Goal: Task Accomplishment & Management: Use online tool/utility

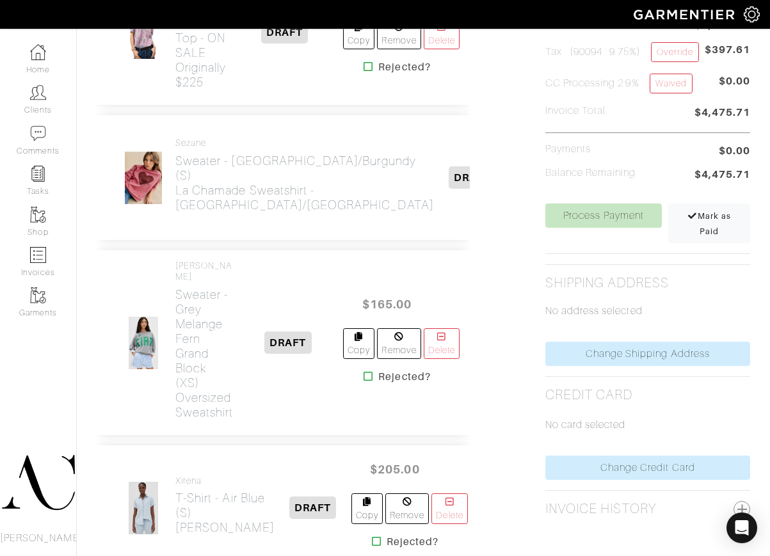
scroll to position [448, 0]
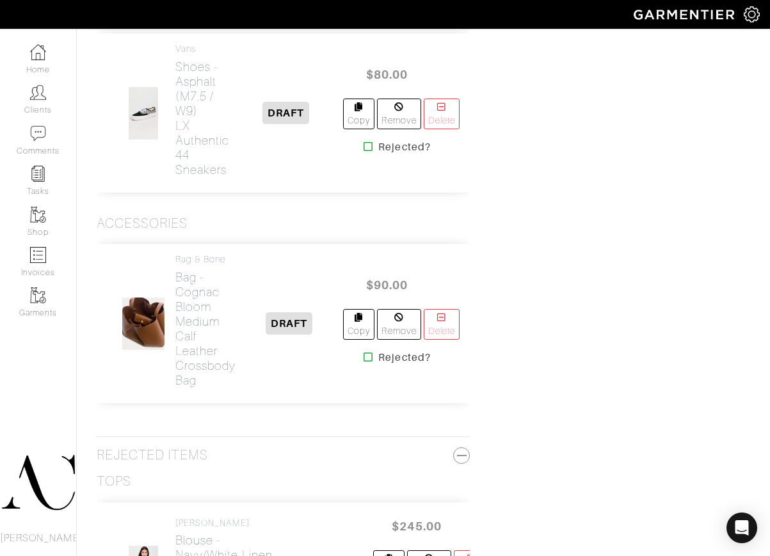
scroll to position [3603, 0]
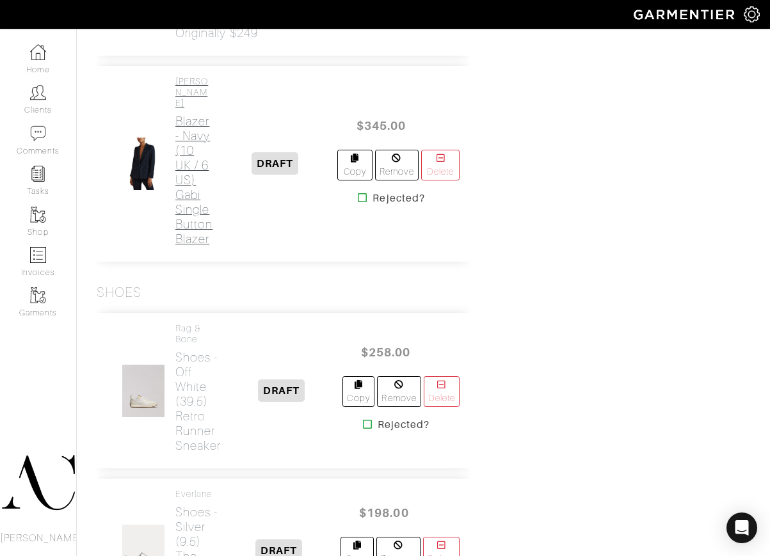
scroll to position [3203, 0]
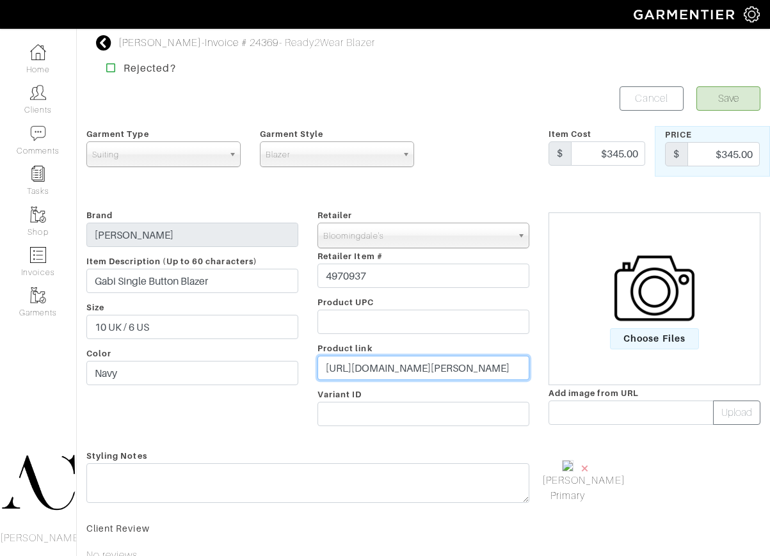
click at [373, 362] on input "[URL][DOMAIN_NAME][PERSON_NAME]" at bounding box center [423, 368] width 212 height 24
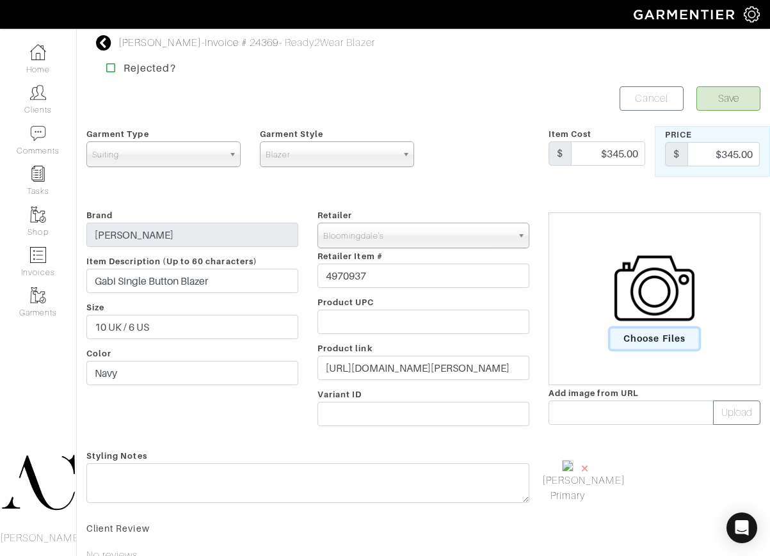
click at [645, 335] on span "Choose Files" at bounding box center [654, 338] width 89 height 21
click at [0, 0] on input "Choose Files" at bounding box center [0, 0] width 0 height 0
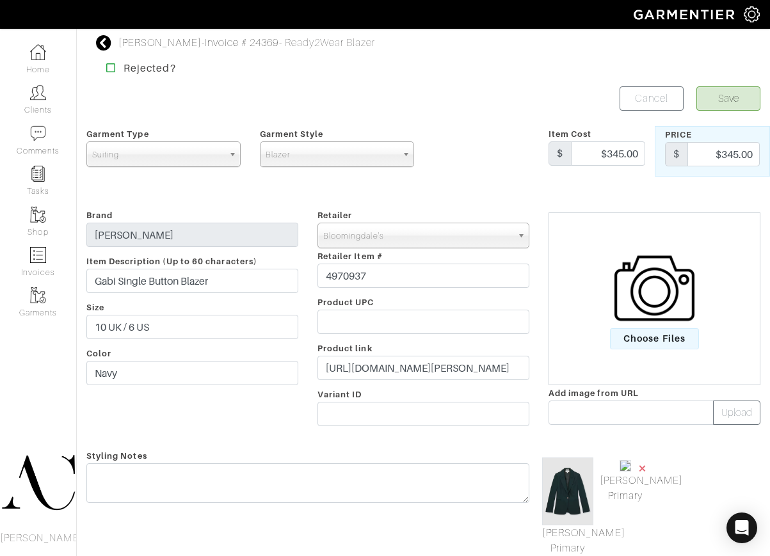
click at [640, 469] on span "×" at bounding box center [643, 468] width 10 height 17
click at [582, 536] on link "[PERSON_NAME] Primary" at bounding box center [567, 541] width 51 height 31
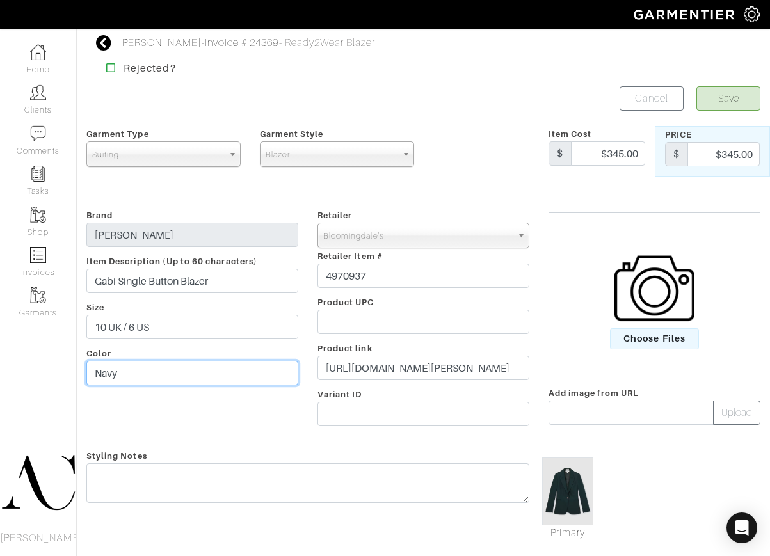
click at [115, 379] on input "Navy" at bounding box center [192, 373] width 212 height 24
type input "Green"
click at [696, 86] on button "Save" at bounding box center [728, 98] width 64 height 24
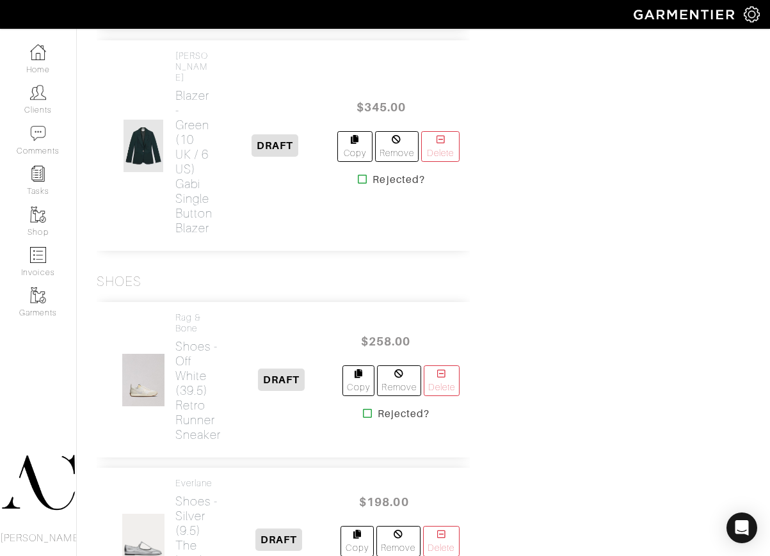
scroll to position [3176, 0]
